Goal: Contribute content: Contribute content

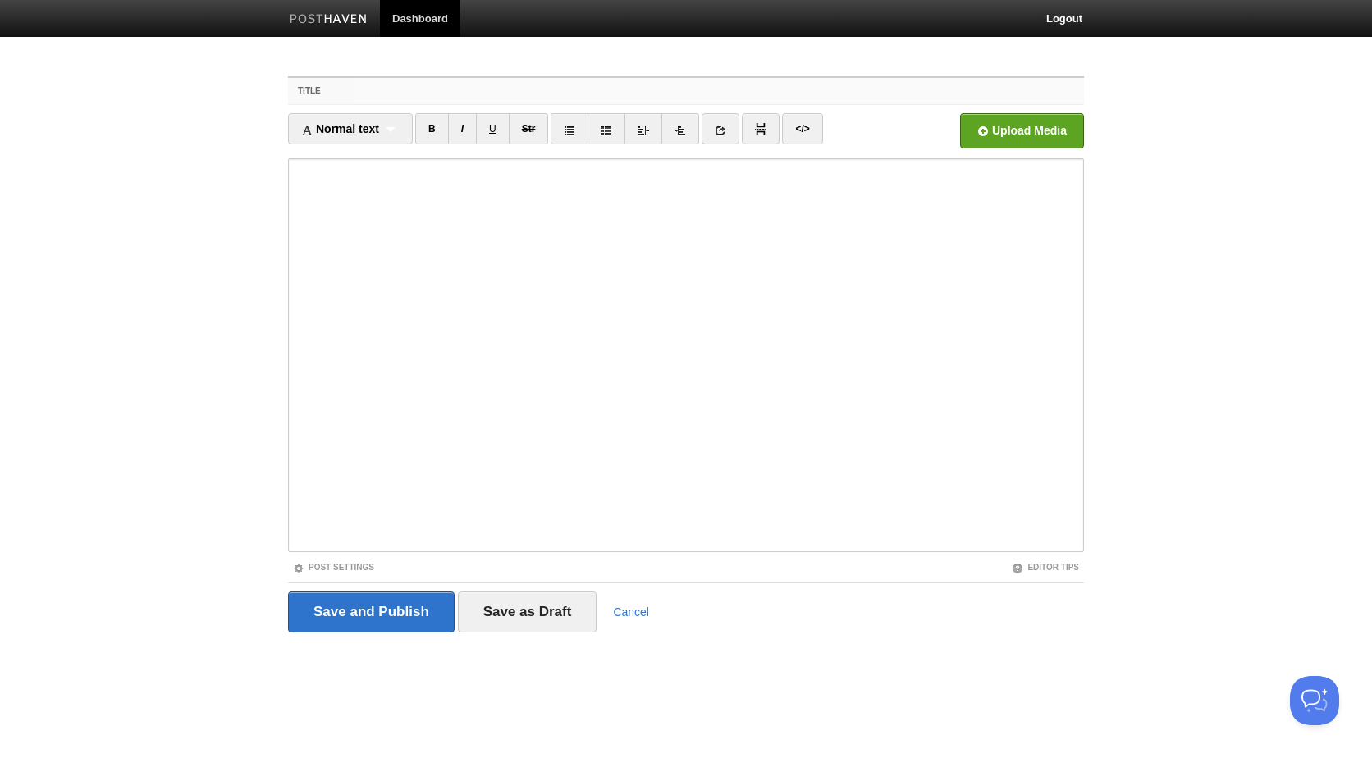
click at [458, 98] on input "Title" at bounding box center [718, 91] width 729 height 26
paste input "Long Story Short"
click at [358, 93] on input "Long Story Short" at bounding box center [718, 91] width 729 height 26
type input "Long Story Short"
click at [344, 579] on fieldset "Title Long Story Short Normal text Normal text Heading 1 Heading 2 Heading 3 B …" at bounding box center [686, 360] width 796 height 569
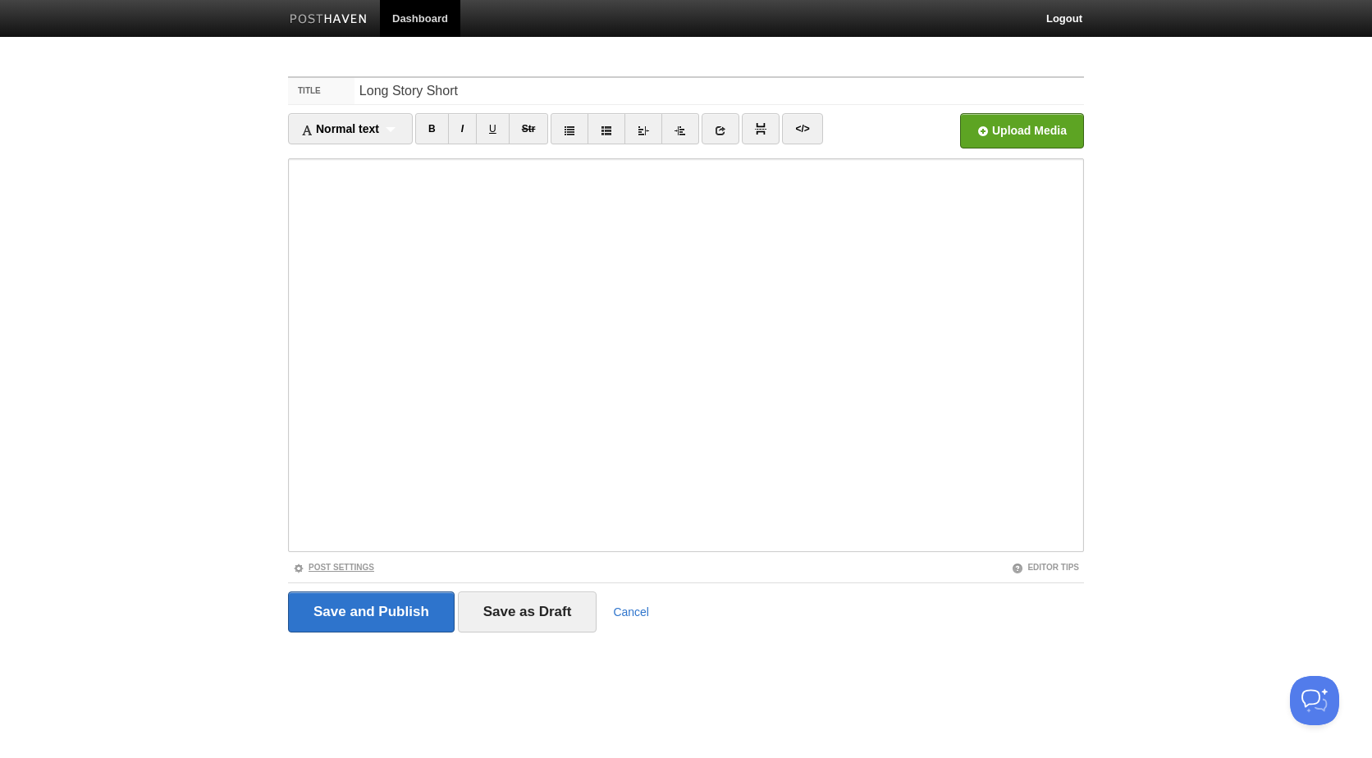
click at [350, 569] on link "Post Settings" at bounding box center [333, 567] width 81 height 9
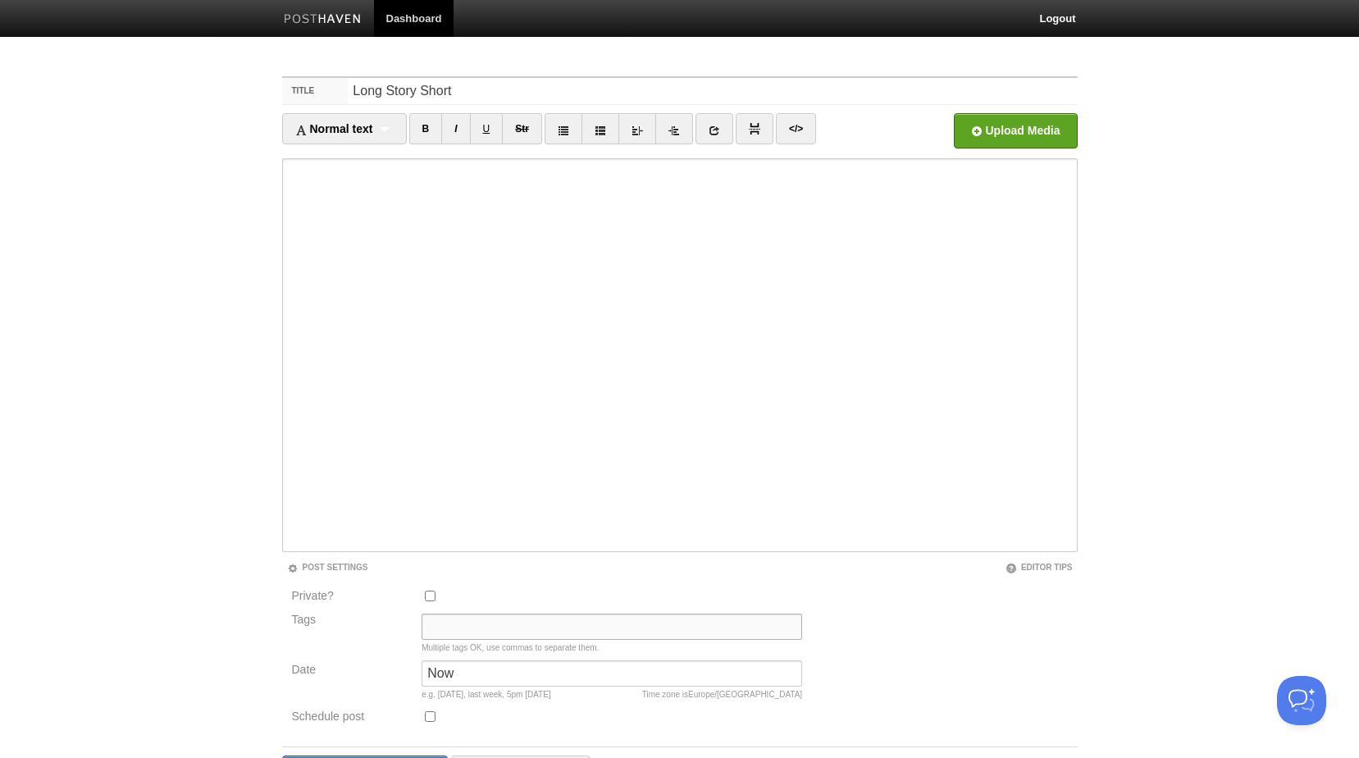
click at [458, 628] on input "Tags" at bounding box center [612, 627] width 381 height 26
type input "📺"
drag, startPoint x: 464, startPoint y: 633, endPoint x: 310, endPoint y: 633, distance: 153.4
click at [310, 633] on div "Tags 📺 Multiple tags OK, use commas to separate them." at bounding box center [547, 637] width 521 height 47
click at [354, 89] on input "Long Story Short" at bounding box center [712, 91] width 729 height 26
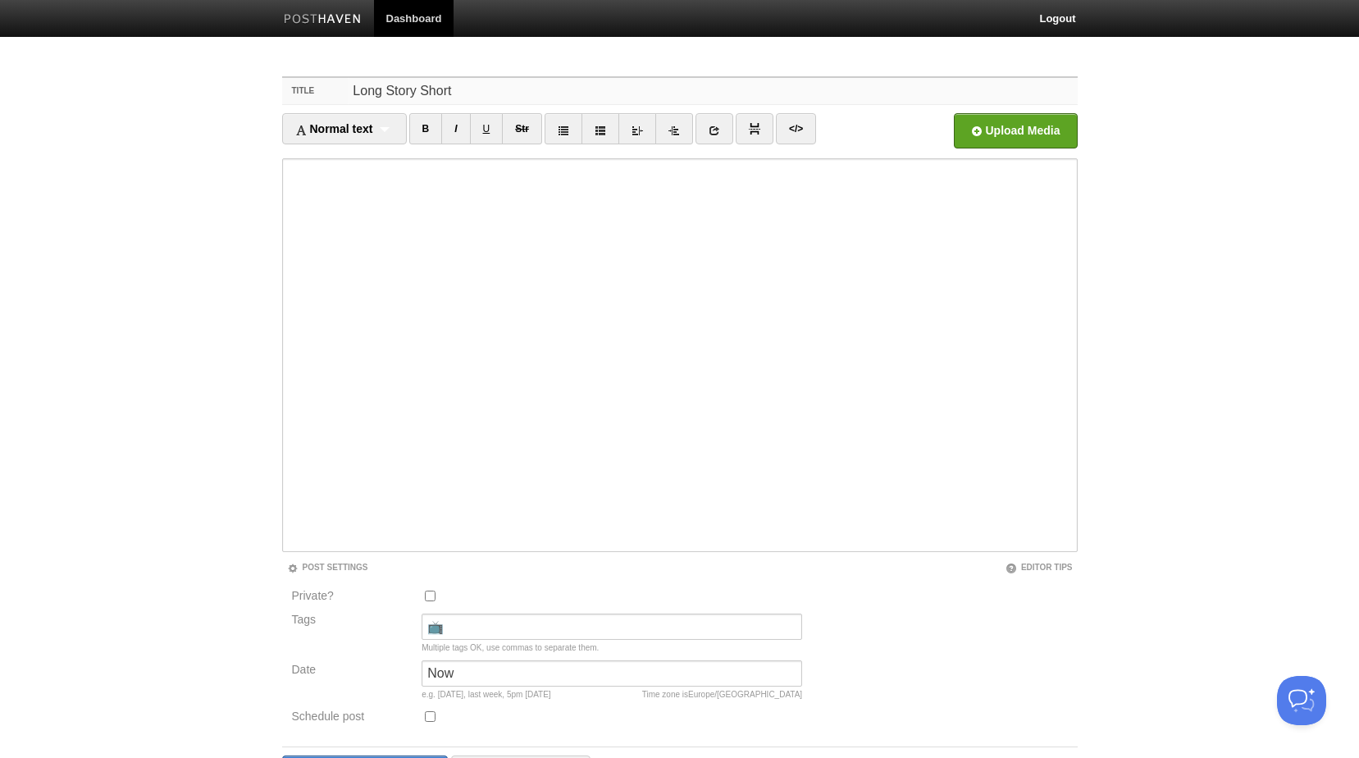
paste input "📺"
type input "📺 Long Story Short"
drag, startPoint x: 470, startPoint y: 669, endPoint x: 367, endPoint y: 669, distance: 103.4
click at [367, 669] on div "Date Now Time zone is Europe/Berlin e.g. yesterday, last week, 5pm Tuesday" at bounding box center [547, 683] width 521 height 47
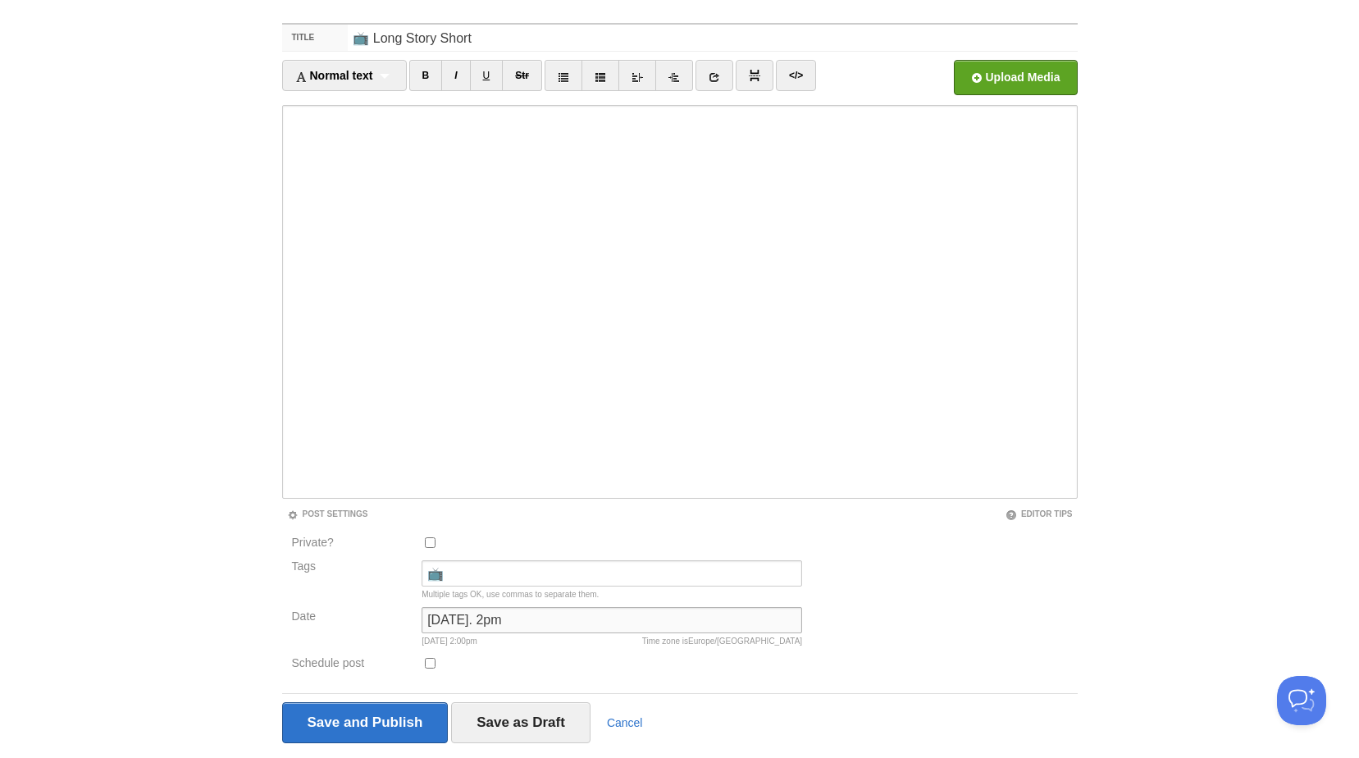
scroll to position [82, 0]
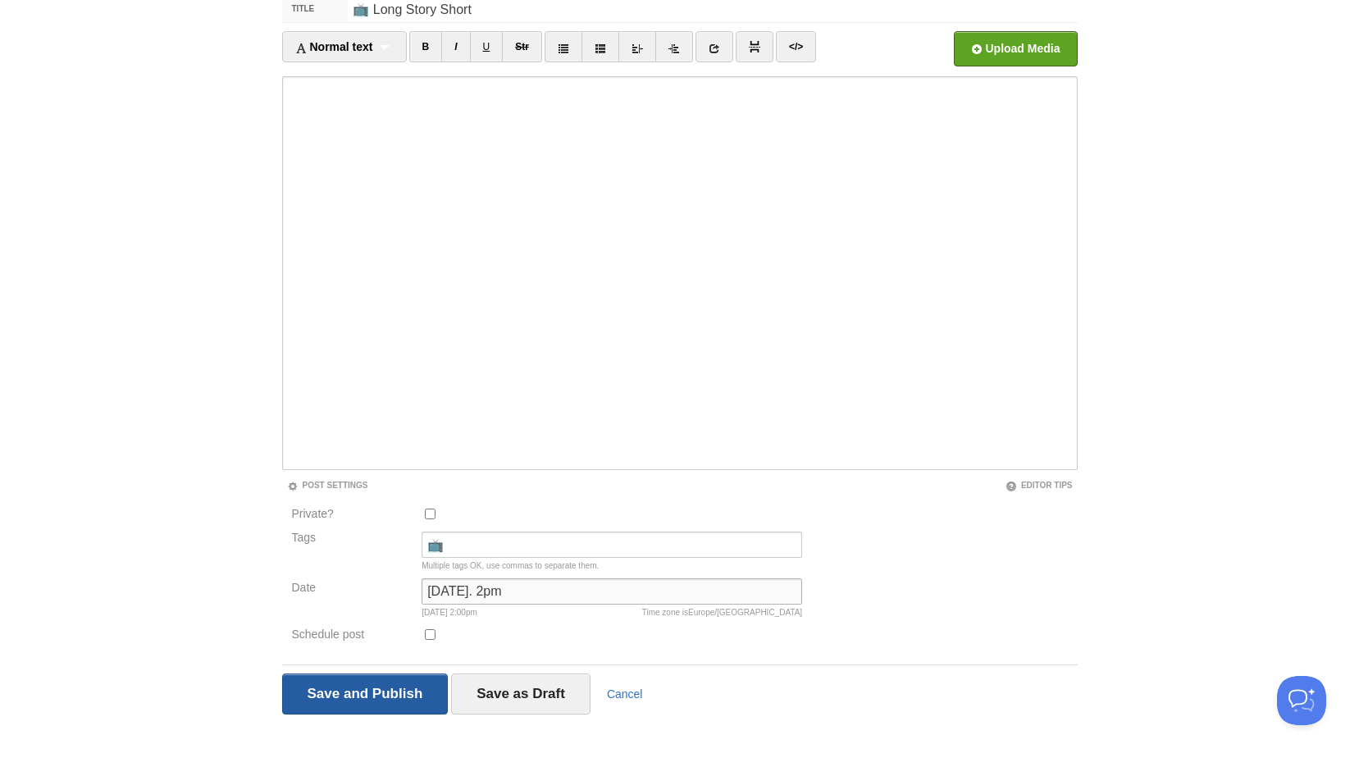
type input "Yesterday. 2pm"
click at [385, 692] on input "Save and Publish" at bounding box center [365, 694] width 167 height 41
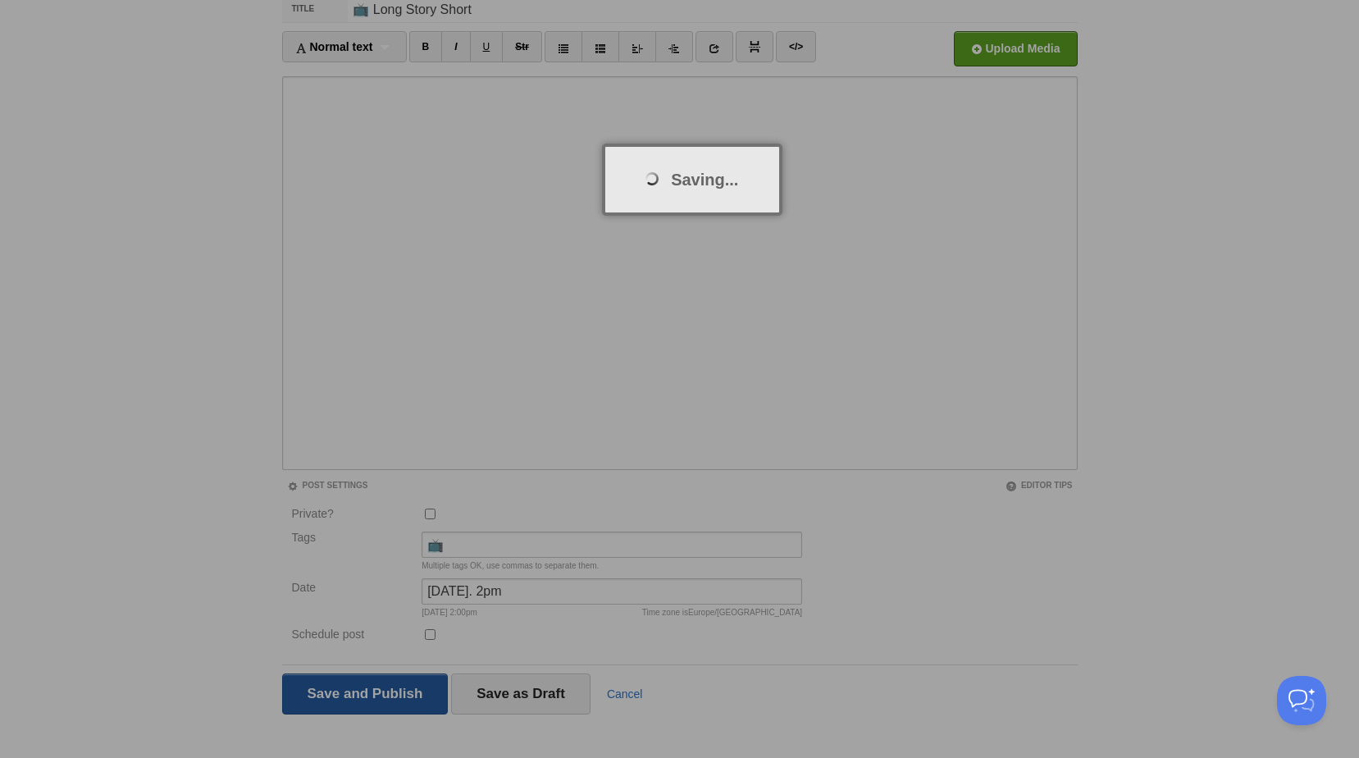
scroll to position [62, 0]
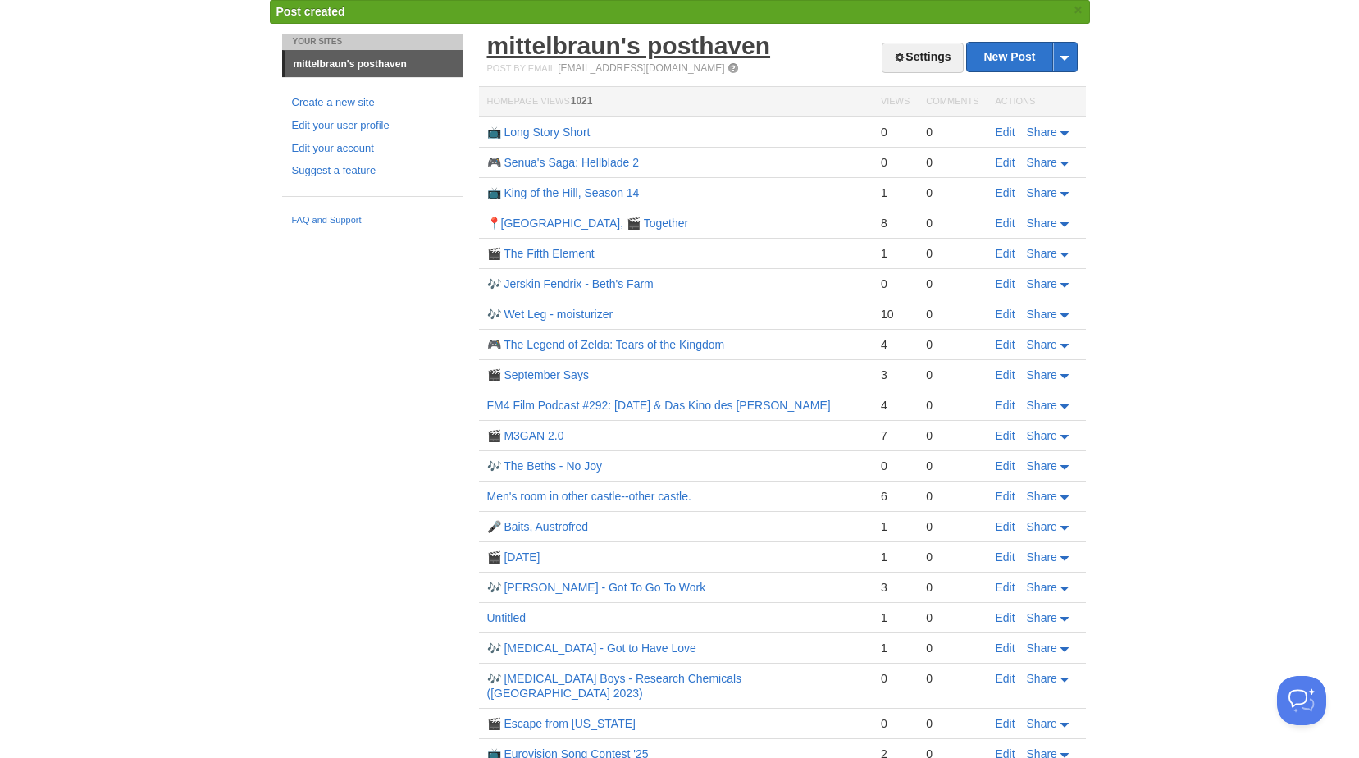
click at [642, 55] on link "mittelbraun's posthaven" at bounding box center [629, 45] width 284 height 27
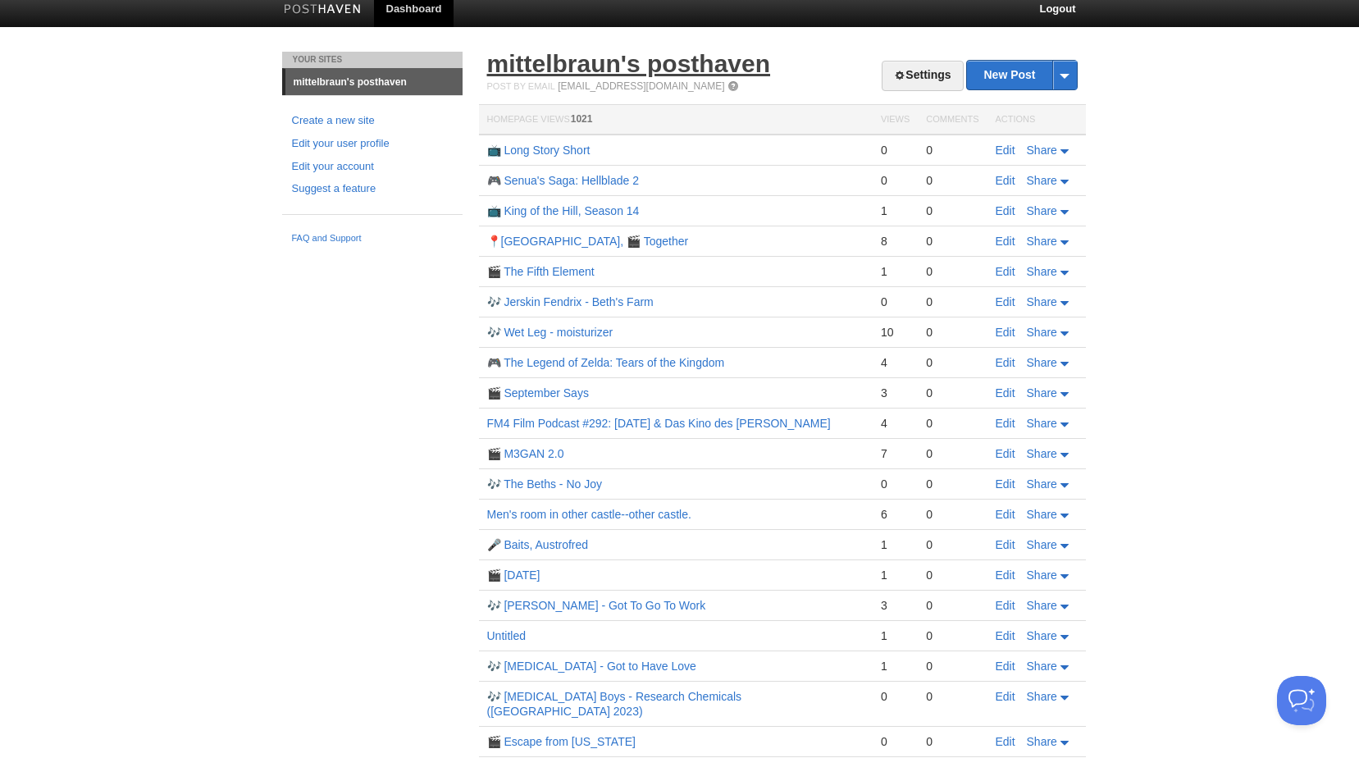
scroll to position [0, 0]
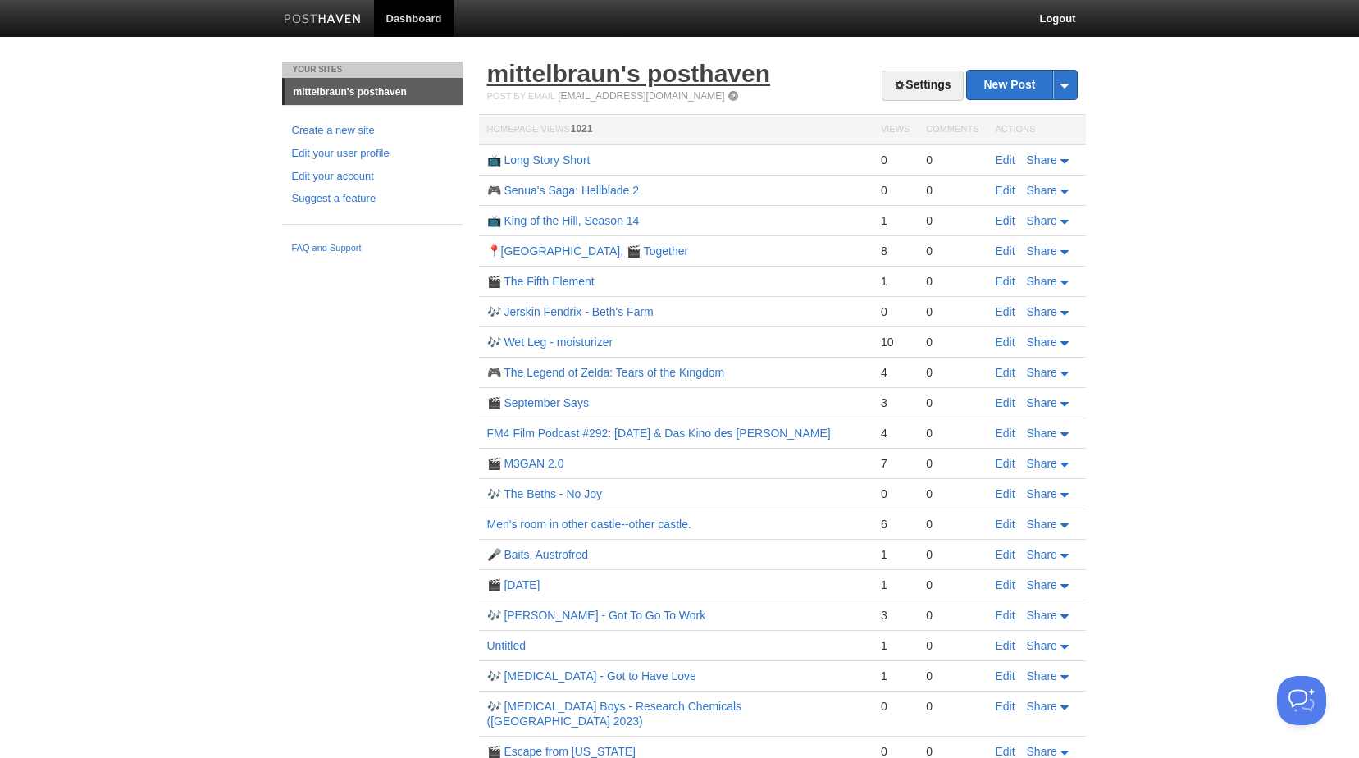
click at [593, 73] on link "mittelbraun's posthaven" at bounding box center [629, 73] width 284 height 27
click at [596, 80] on link "mittelbraun's posthaven" at bounding box center [629, 73] width 284 height 27
click at [898, 89] on span at bounding box center [899, 85] width 11 height 11
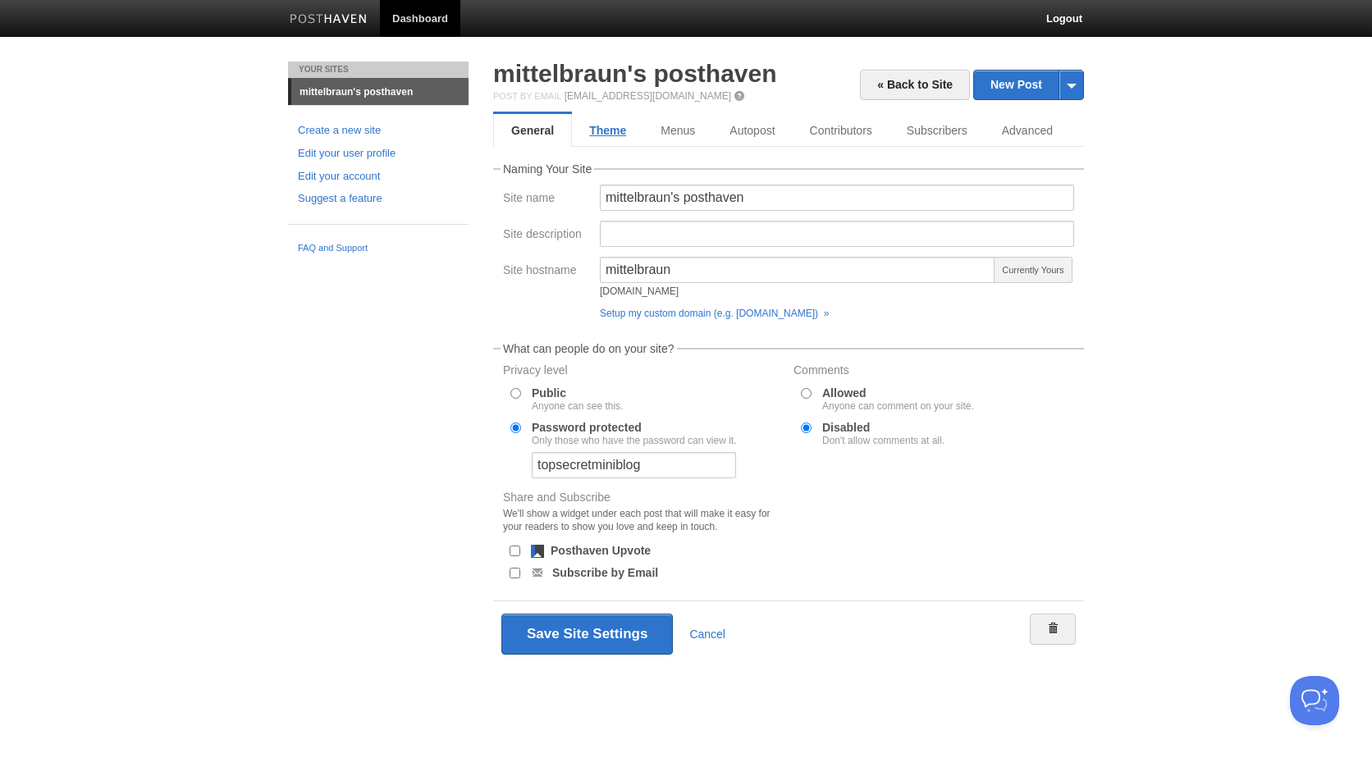
click at [608, 125] on link "Theme" at bounding box center [607, 130] width 71 height 33
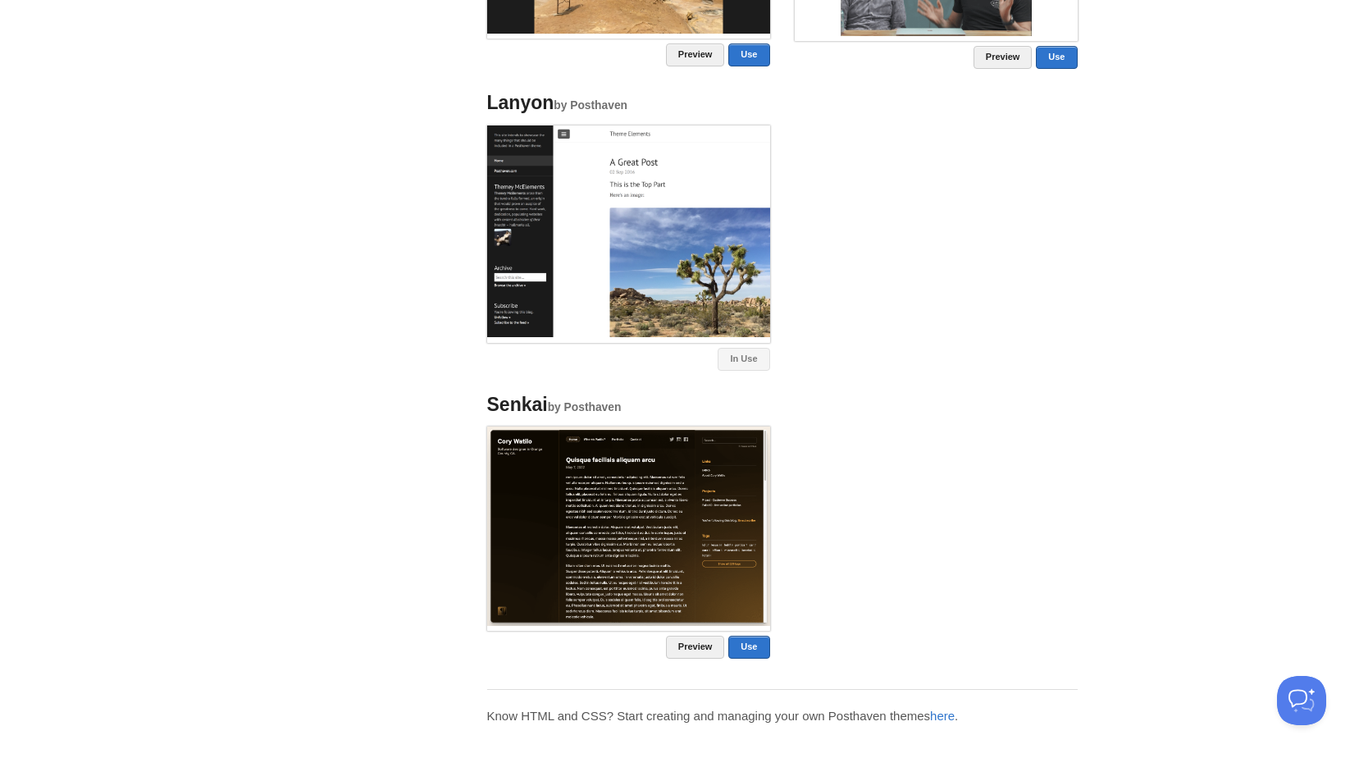
scroll to position [1475, 0]
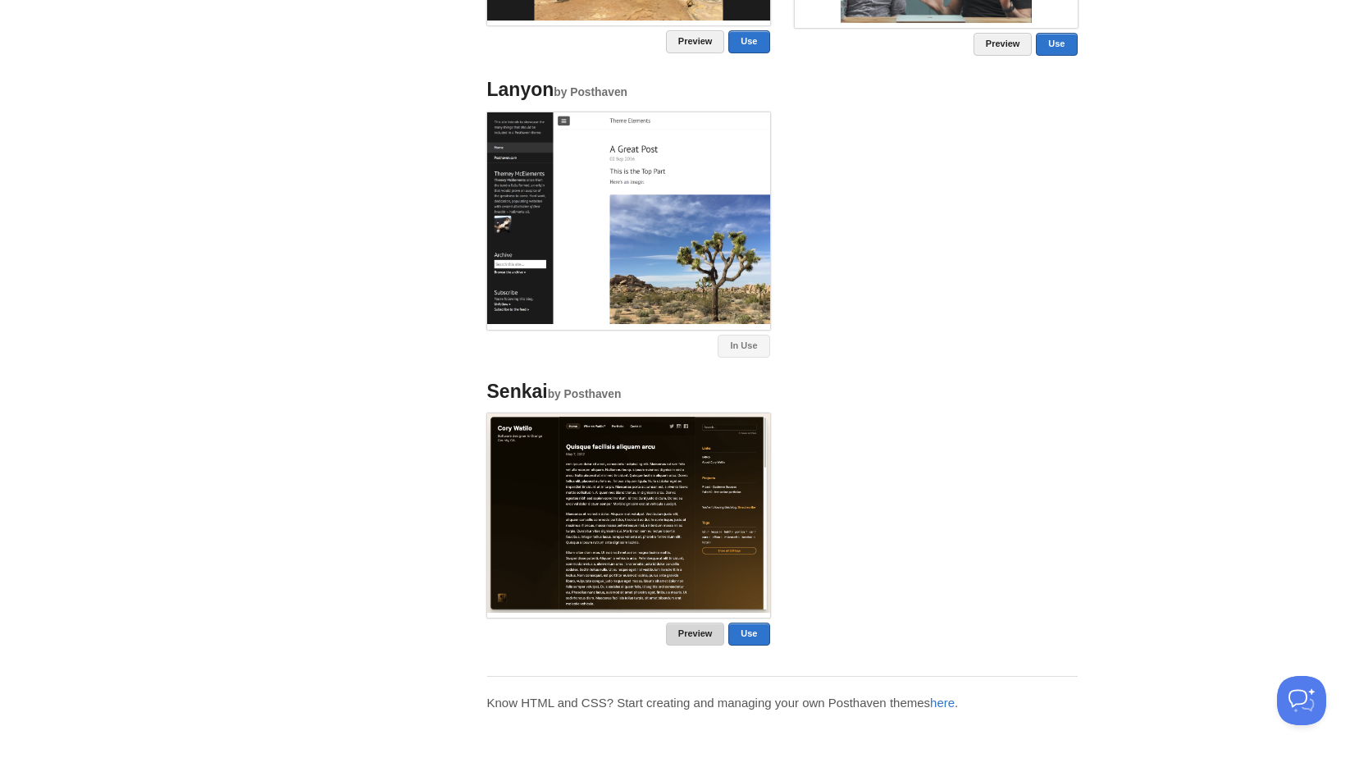
click at [687, 633] on link "Preview" at bounding box center [695, 634] width 59 height 23
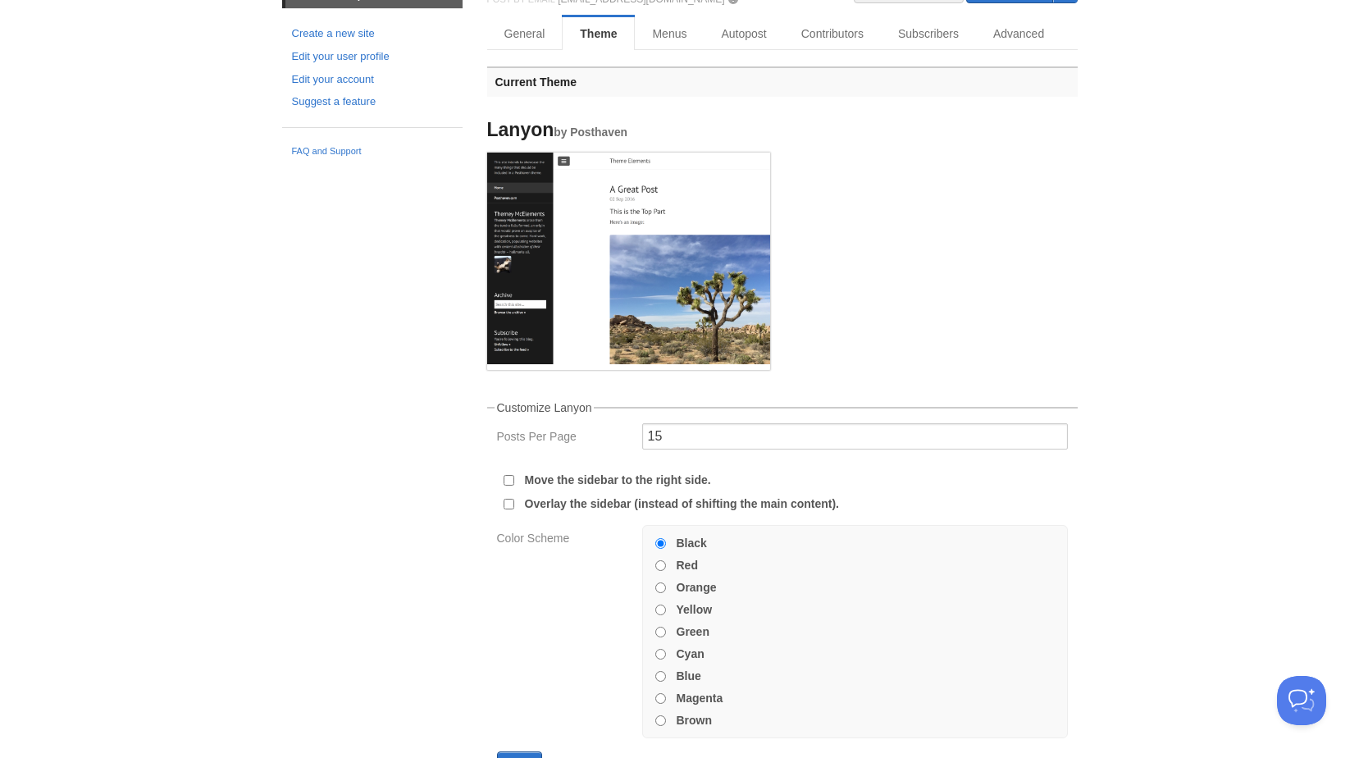
scroll to position [125, 0]
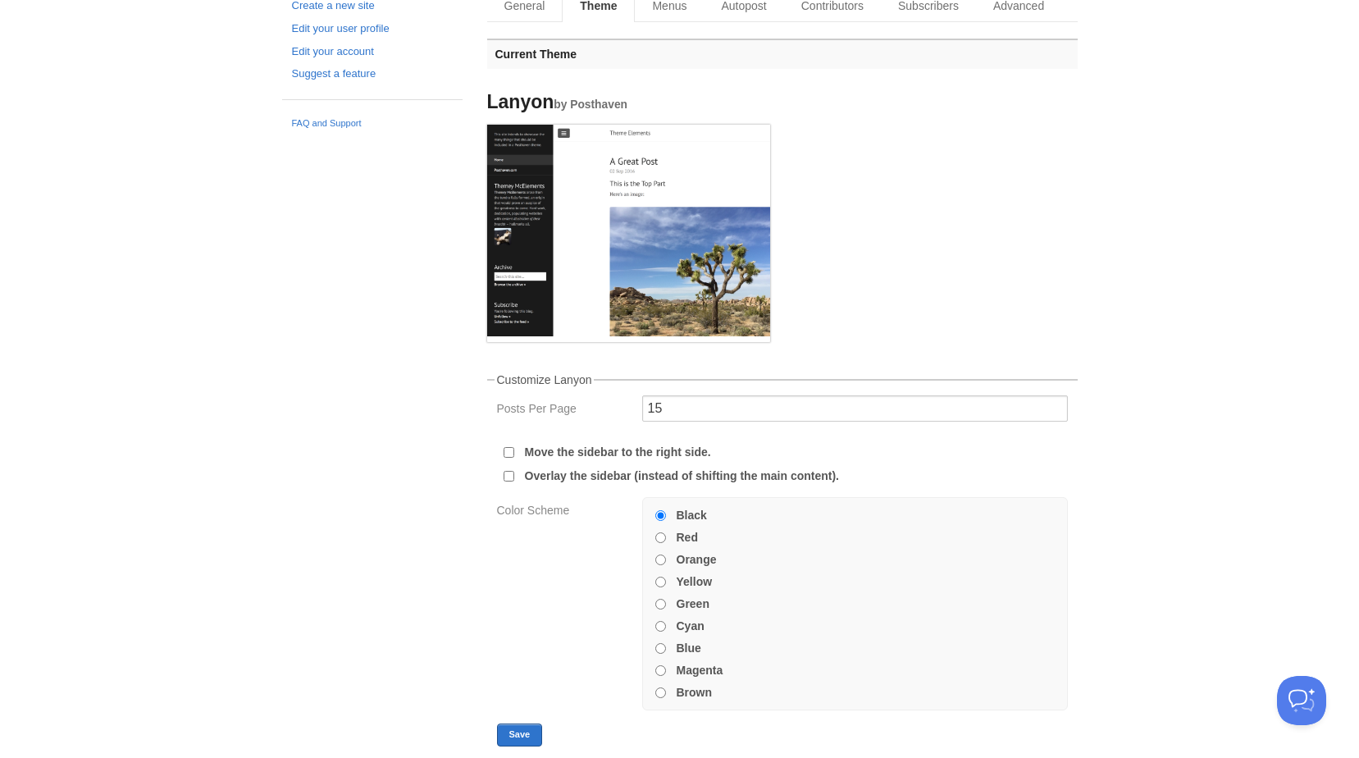
click at [658, 674] on input "Magenta" at bounding box center [660, 670] width 11 height 11
radio input "true"
click at [533, 744] on button "Save" at bounding box center [520, 735] width 46 height 23
click at [659, 693] on input "Brown" at bounding box center [660, 692] width 11 height 11
radio input "true"
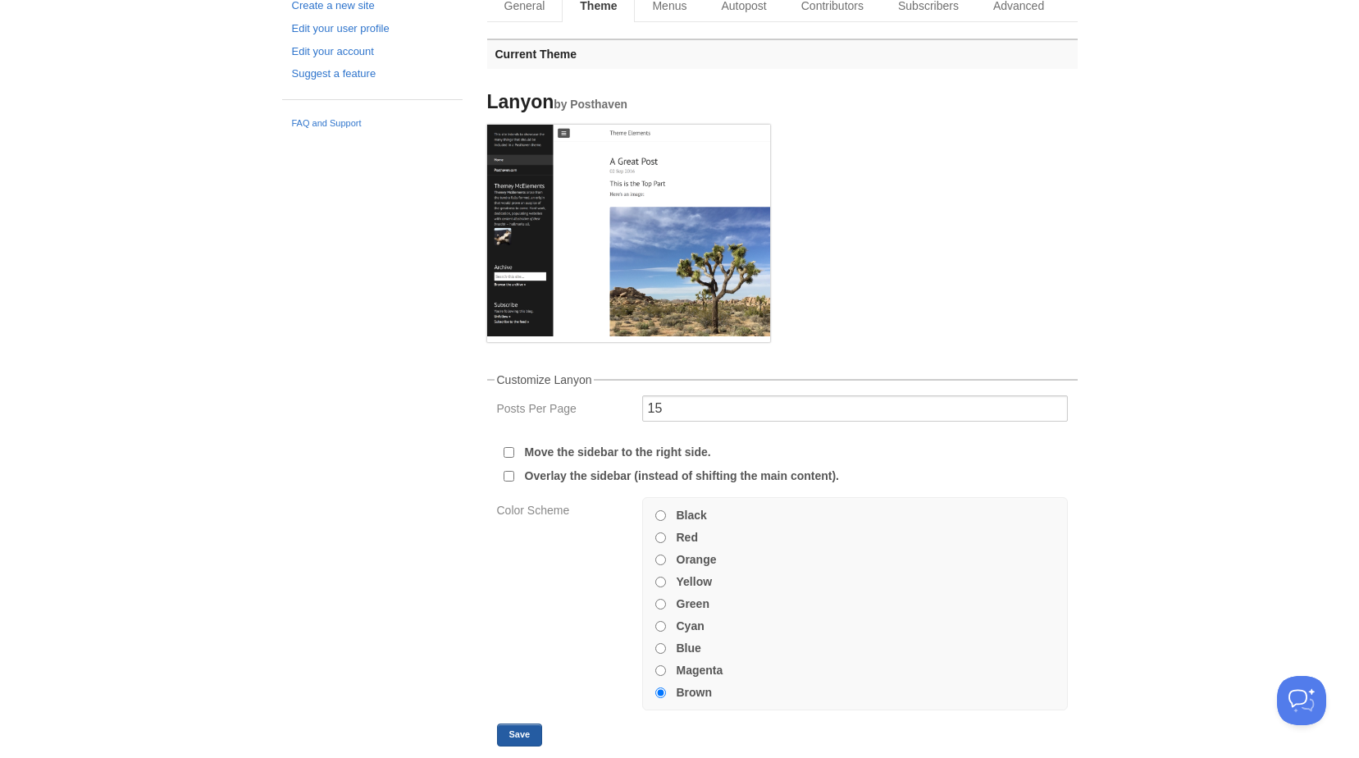
click at [525, 727] on button "Save" at bounding box center [520, 735] width 46 height 23
click at [660, 516] on input "Black" at bounding box center [660, 515] width 11 height 11
radio input "true"
click at [504, 734] on button "Save" at bounding box center [520, 735] width 46 height 23
